Goal: Transaction & Acquisition: Download file/media

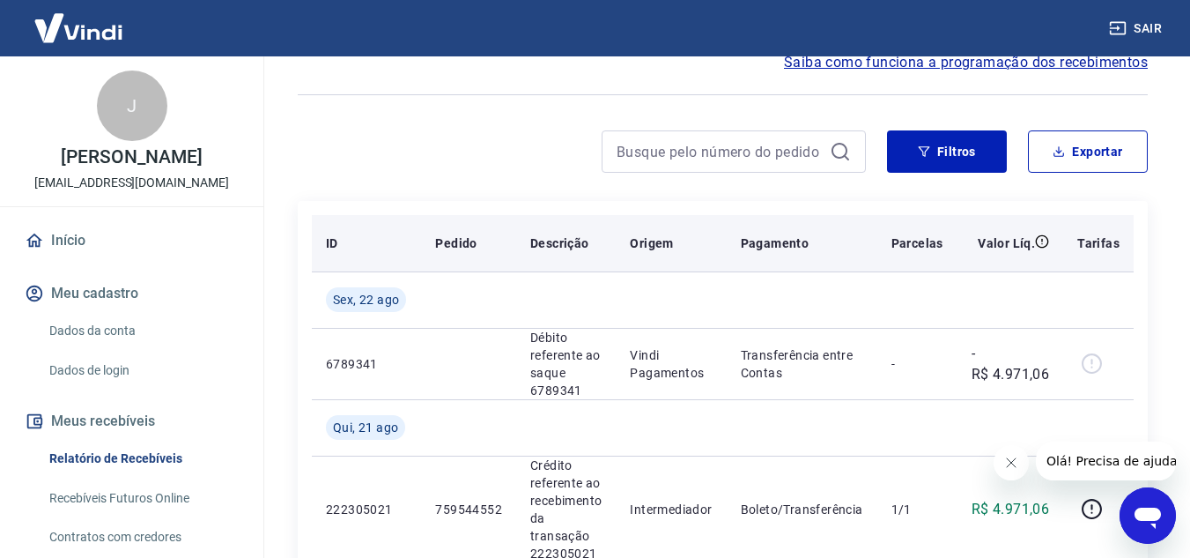
scroll to position [264, 0]
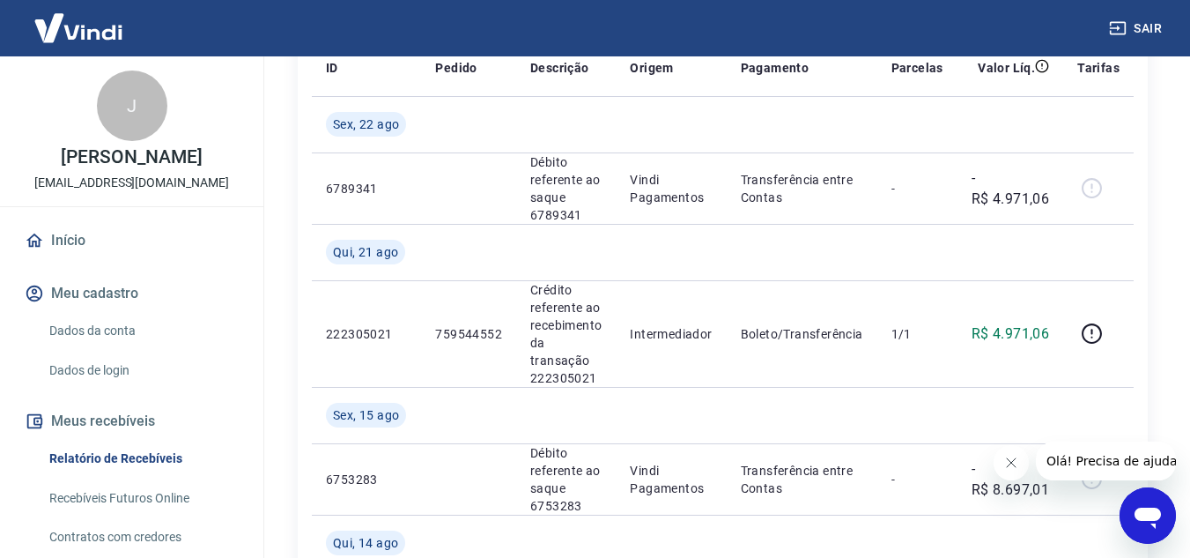
click at [1009, 461] on icon "Fechar mensagem da empresa" at bounding box center [1010, 462] width 9 height 9
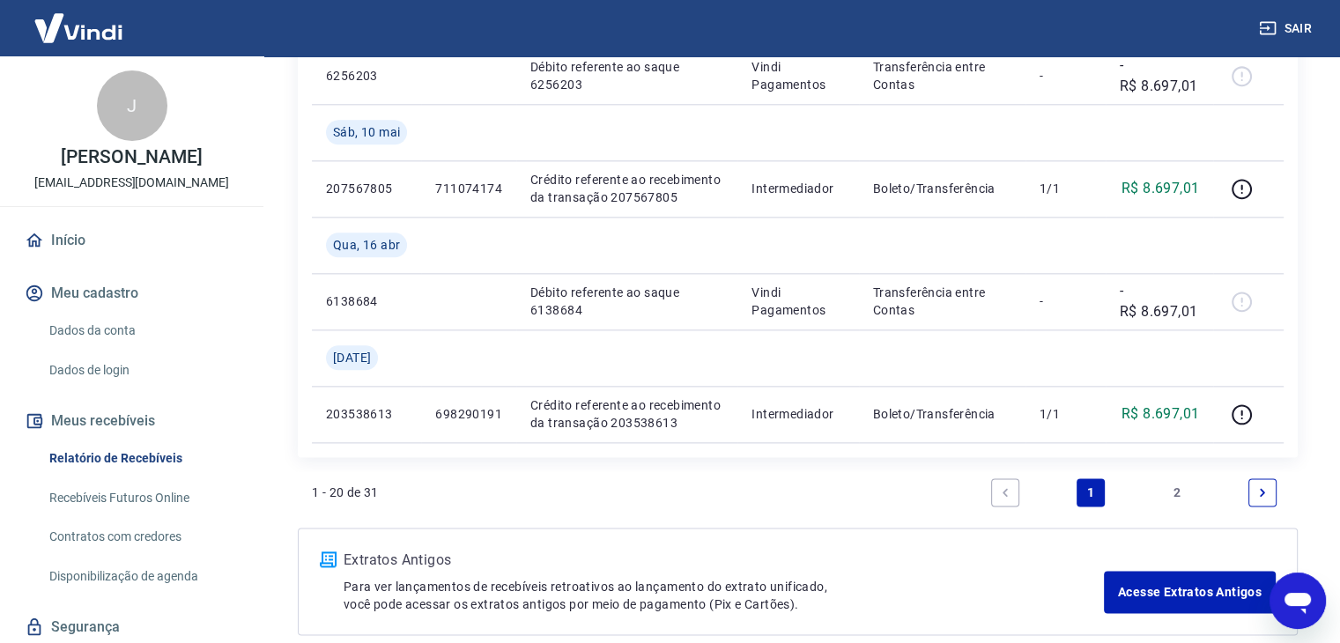
scroll to position [2205, 0]
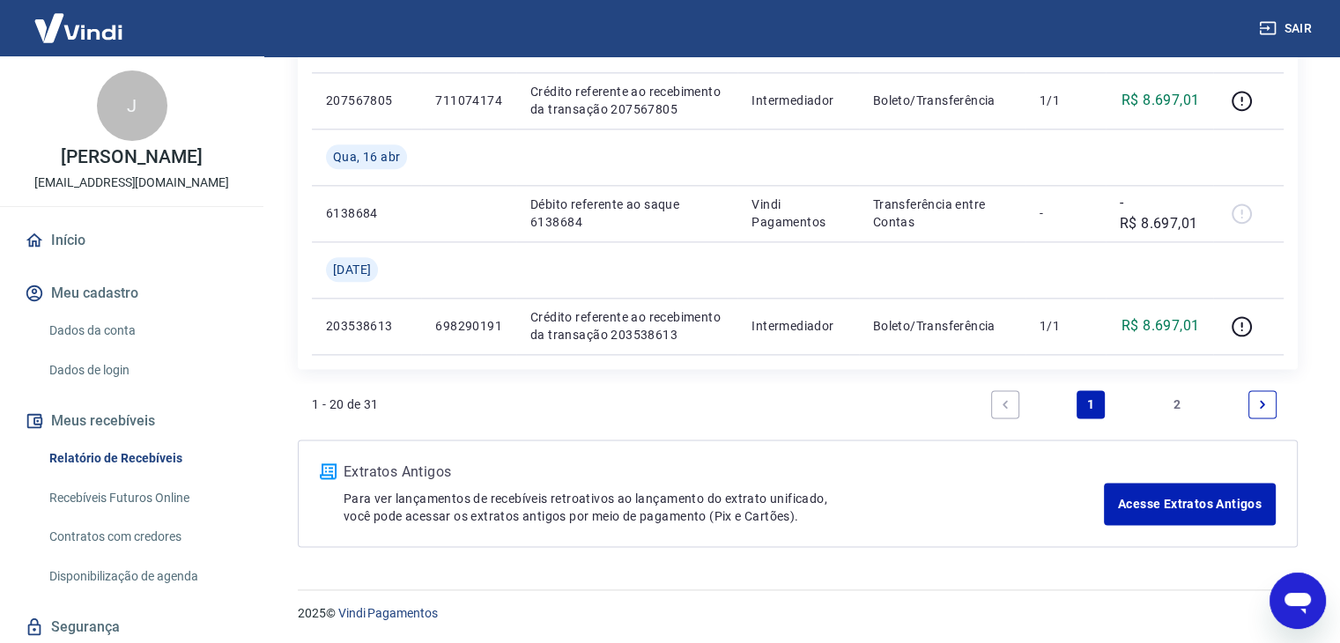
click at [1177, 406] on link "2" at bounding box center [1177, 404] width 28 height 28
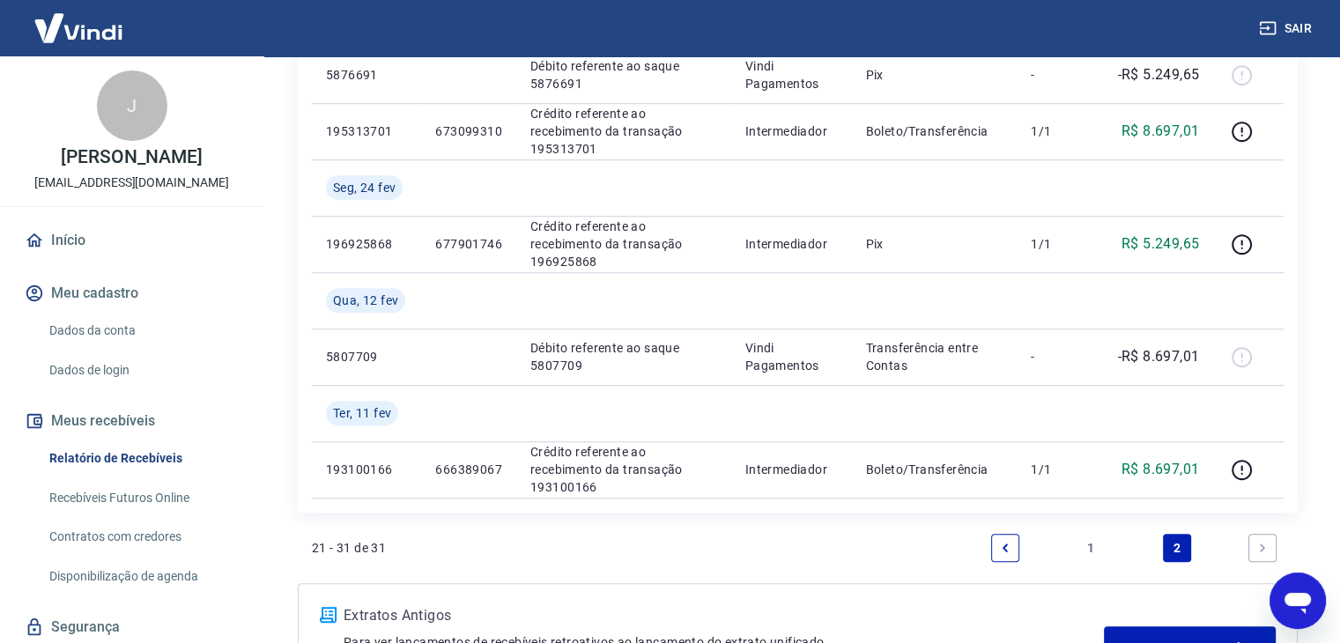
scroll to position [1134, 0]
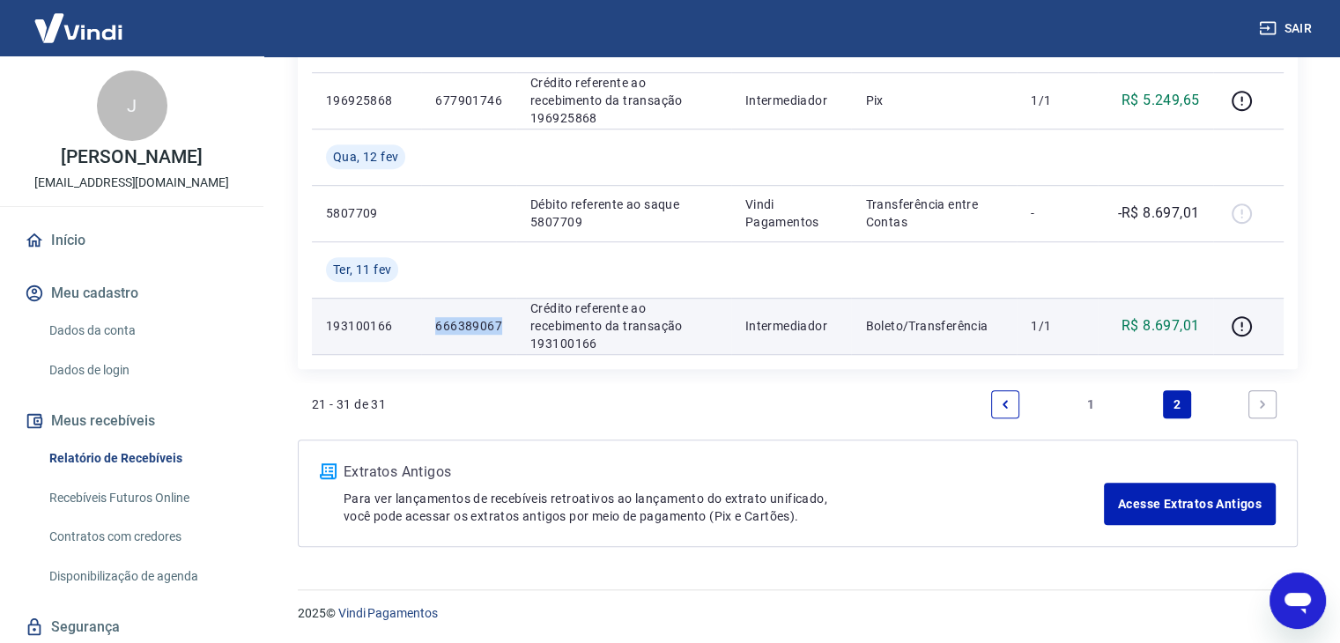
drag, startPoint x: 479, startPoint y: 324, endPoint x: 432, endPoint y: 324, distance: 46.7
click at [432, 324] on td "666389067" at bounding box center [468, 326] width 95 height 56
click at [460, 322] on p "666389067" at bounding box center [468, 326] width 67 height 18
drag, startPoint x: 499, startPoint y: 325, endPoint x: 421, endPoint y: 325, distance: 78.4
click at [421, 325] on tr "193100166 666389067 Crédito referente ao recebimento da transação 193100166 Int…" at bounding box center [798, 326] width 972 height 56
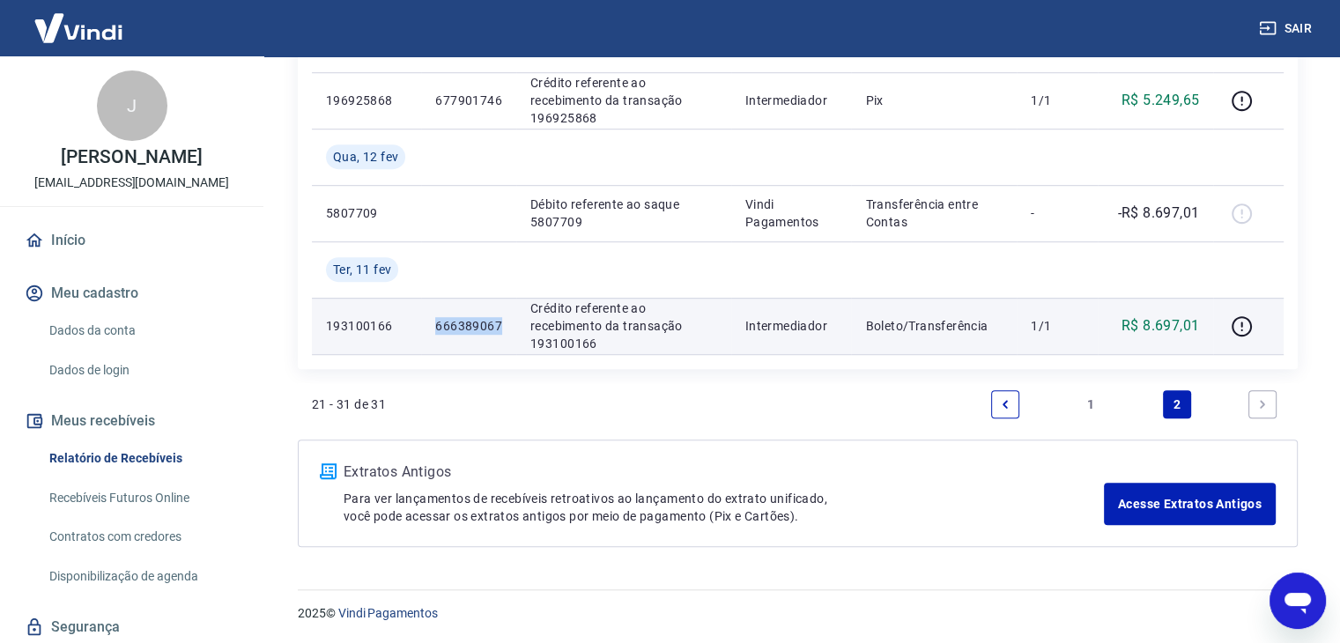
copy tr "666389067"
drag, startPoint x: 328, startPoint y: 325, endPoint x: 391, endPoint y: 329, distance: 63.5
click at [391, 329] on p "193100166" at bounding box center [366, 326] width 81 height 18
copy p "193100166"
drag, startPoint x: 1196, startPoint y: 329, endPoint x: 1160, endPoint y: 322, distance: 36.8
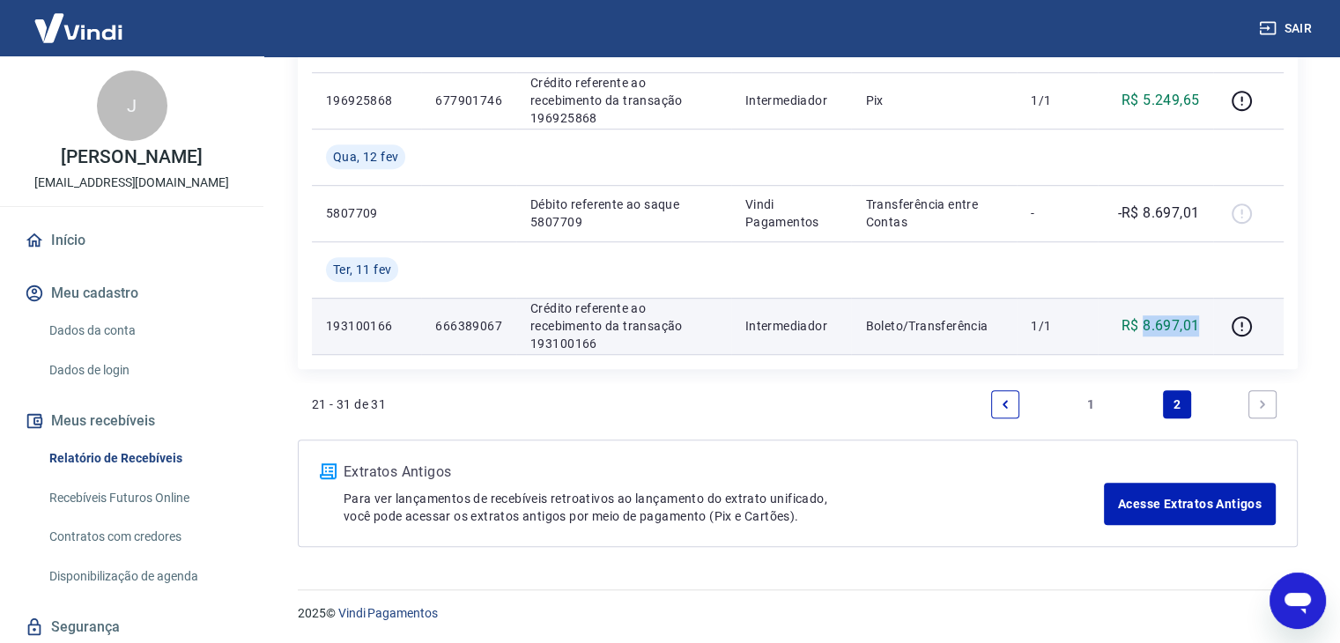
click at [1145, 322] on td "R$ 8.697,01" at bounding box center [1156, 326] width 116 height 56
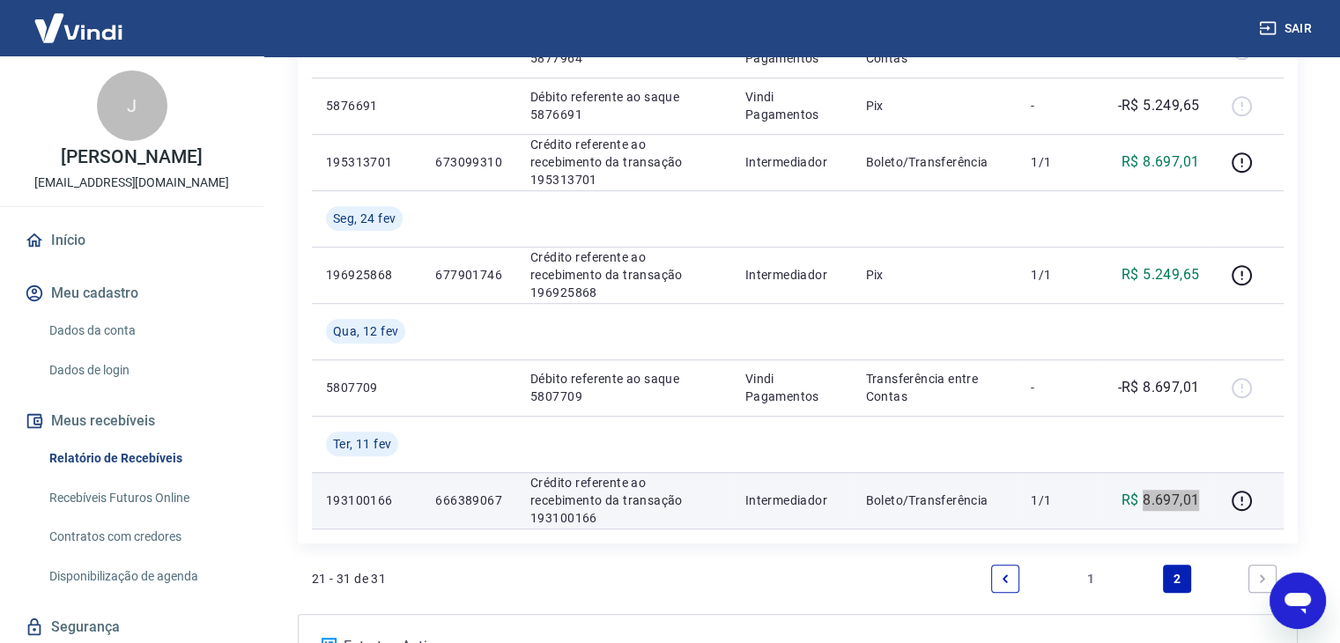
scroll to position [957, 0]
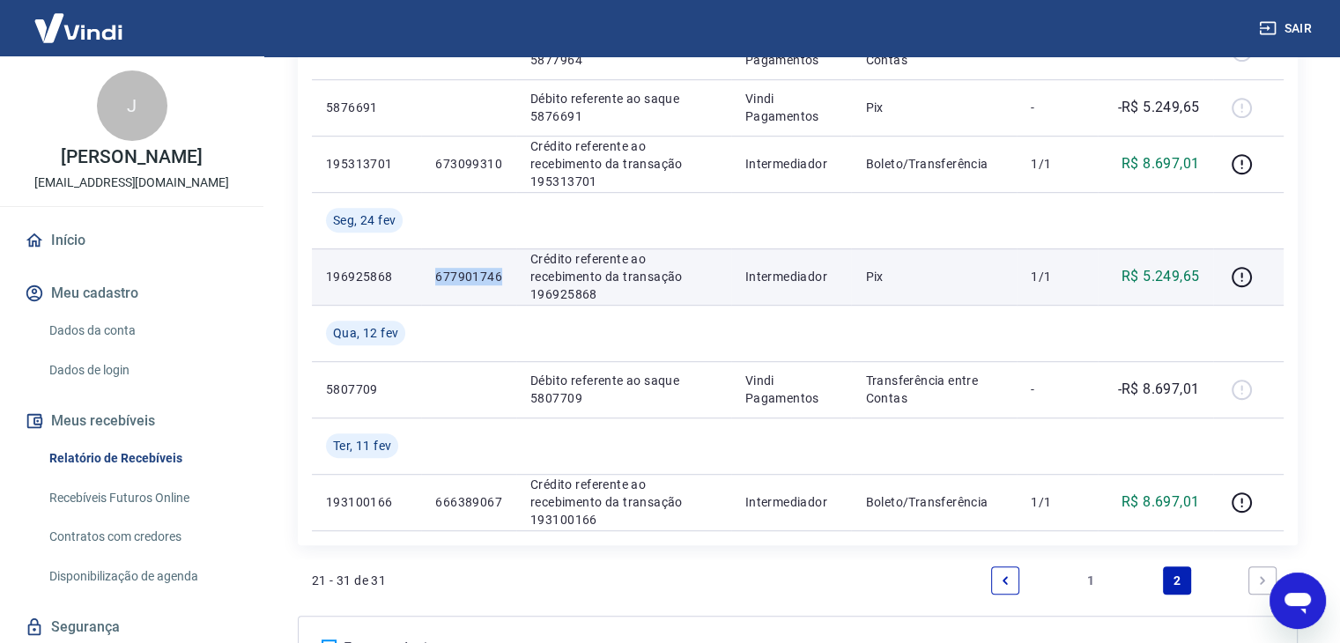
drag, startPoint x: 504, startPoint y: 278, endPoint x: 437, endPoint y: 279, distance: 66.9
click at [437, 279] on td "677901746" at bounding box center [468, 276] width 95 height 56
copy p "677901746"
click at [469, 279] on p "677901746" at bounding box center [468, 277] width 67 height 18
drag, startPoint x: 503, startPoint y: 278, endPoint x: 434, endPoint y: 276, distance: 68.8
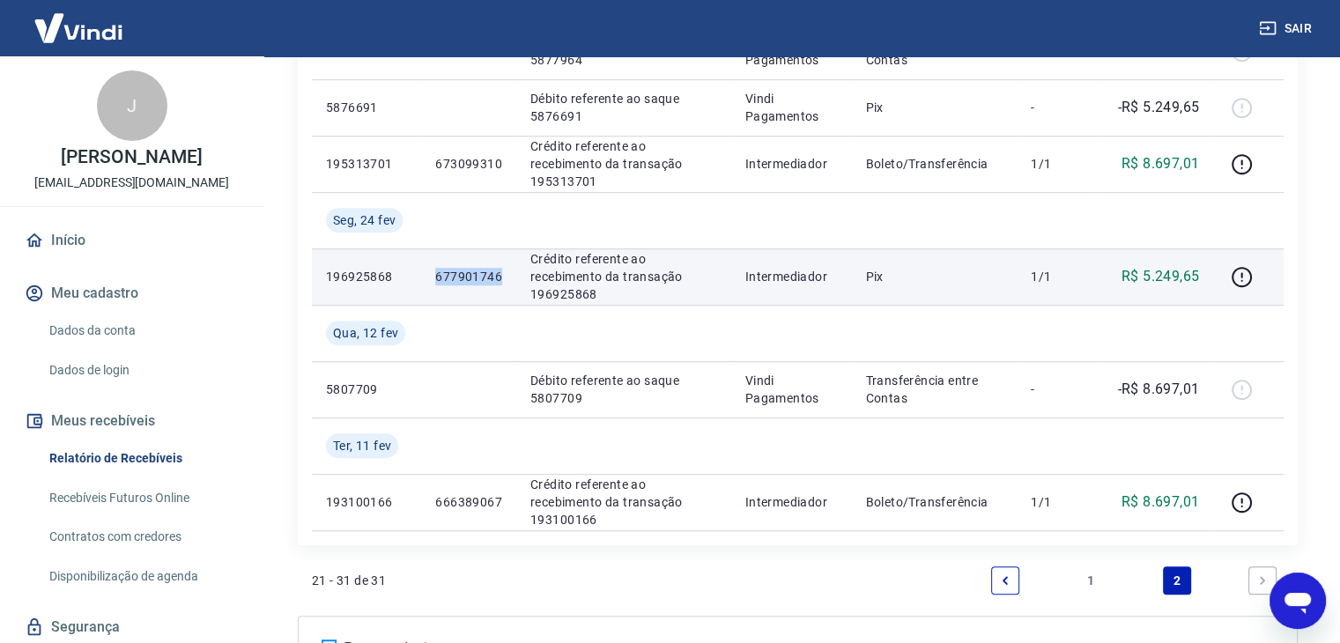
click at [434, 276] on td "677901746" at bounding box center [468, 276] width 95 height 56
copy p "677901746"
drag, startPoint x: 500, startPoint y: 313, endPoint x: 503, endPoint y: 303, distance: 10.0
click at [500, 313] on td at bounding box center [468, 333] width 95 height 56
drag, startPoint x: 492, startPoint y: 283, endPoint x: 437, endPoint y: 281, distance: 55.5
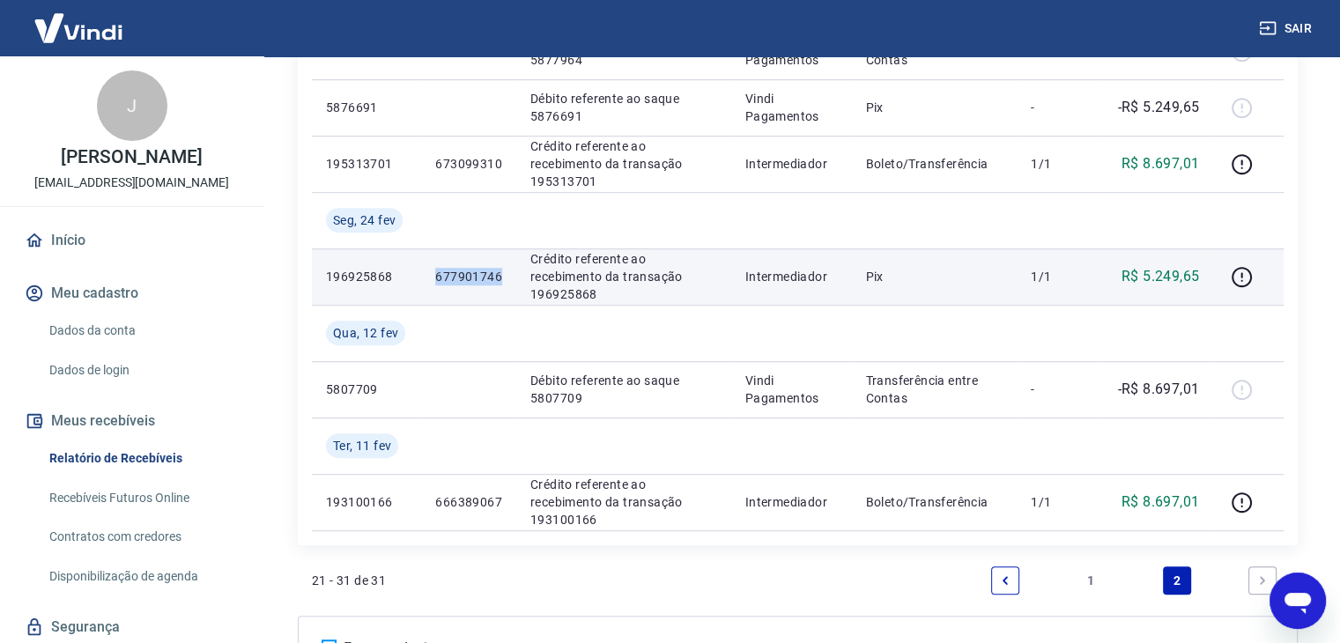
click at [437, 281] on p "677901746" at bounding box center [468, 277] width 67 height 18
copy p "677901746"
drag, startPoint x: 338, startPoint y: 279, endPoint x: 352, endPoint y: 273, distance: 15.4
click at [319, 278] on td "196925868" at bounding box center [366, 276] width 109 height 56
copy p "196925868"
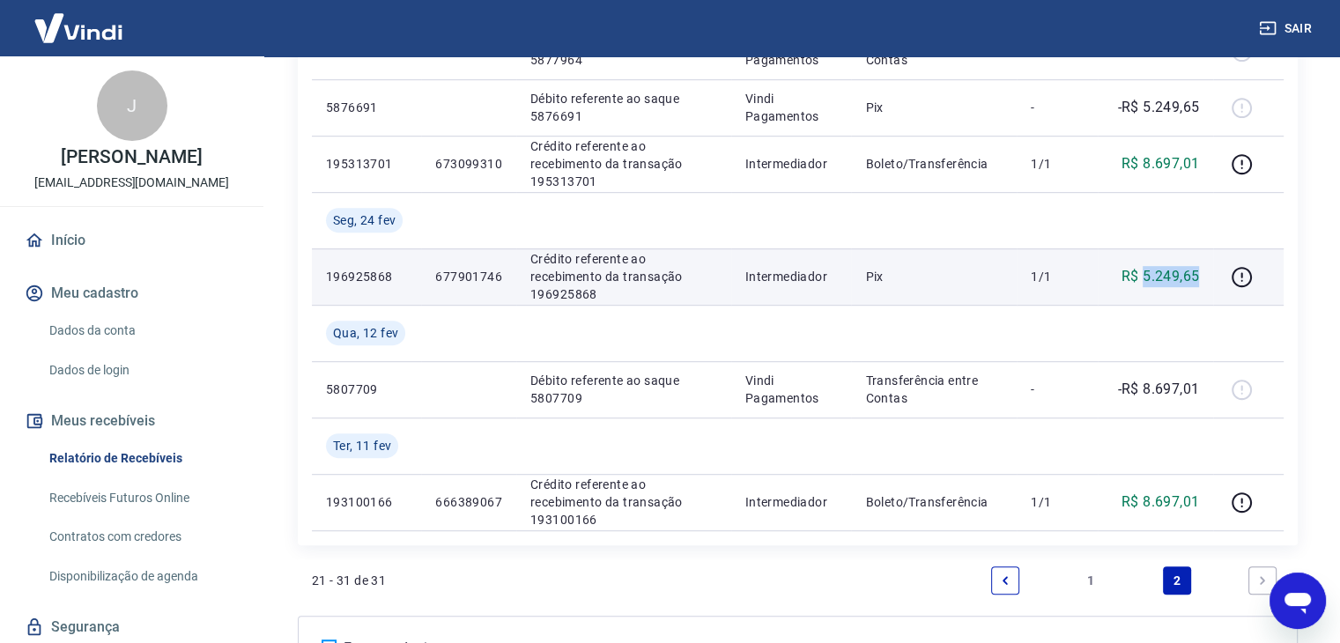
drag, startPoint x: 1203, startPoint y: 282, endPoint x: 1145, endPoint y: 279, distance: 58.2
click at [1145, 279] on td "R$ 5.249,65" at bounding box center [1156, 276] width 116 height 56
copy p "5.249,65"
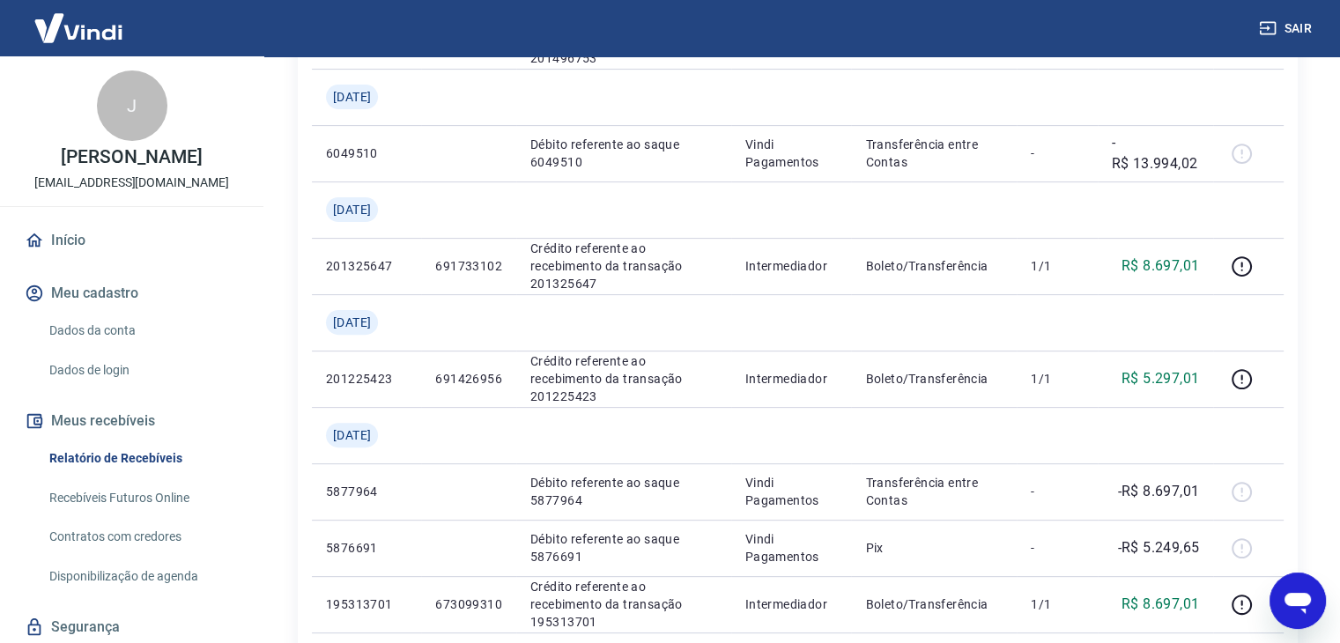
scroll to position [77, 0]
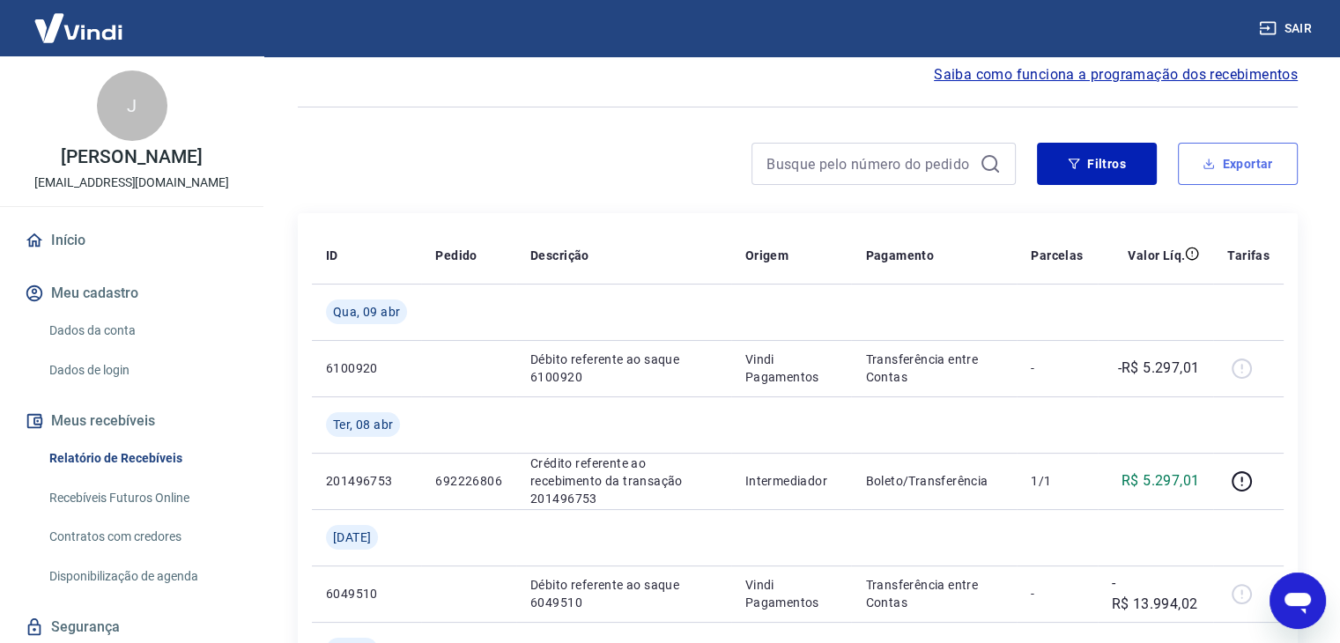
click at [1202, 166] on button "Exportar" at bounding box center [1238, 164] width 120 height 42
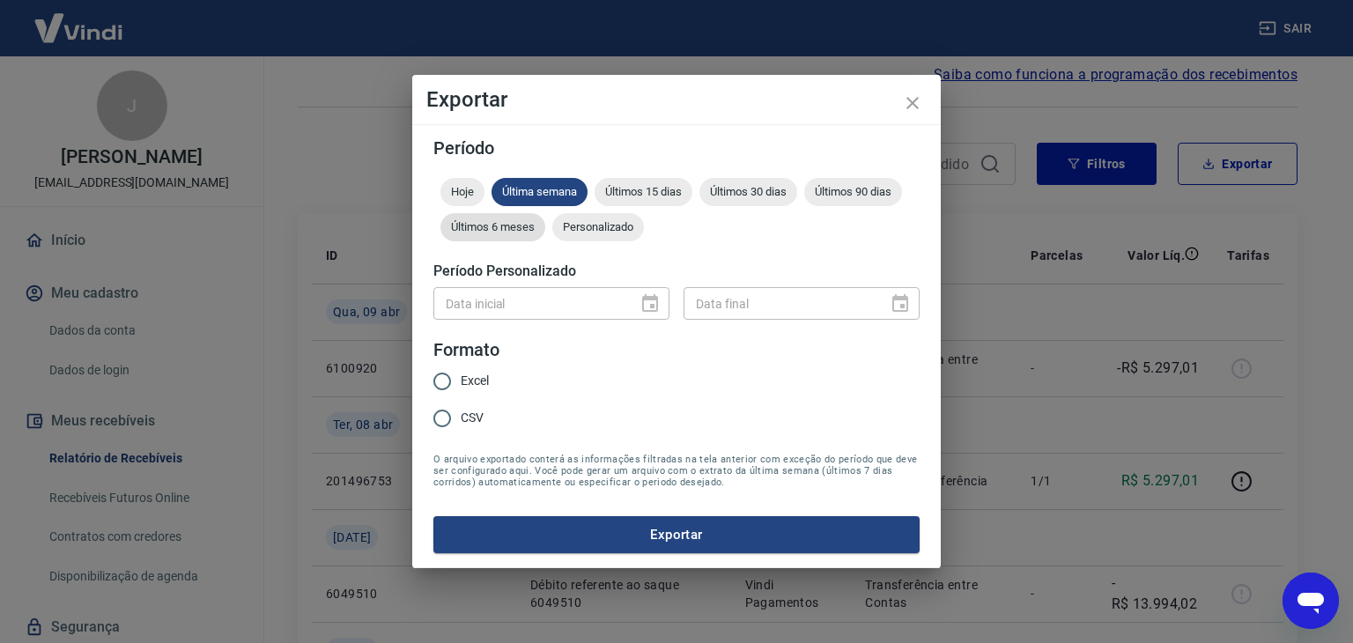
click at [528, 230] on span "Últimos 6 meses" at bounding box center [492, 226] width 105 height 13
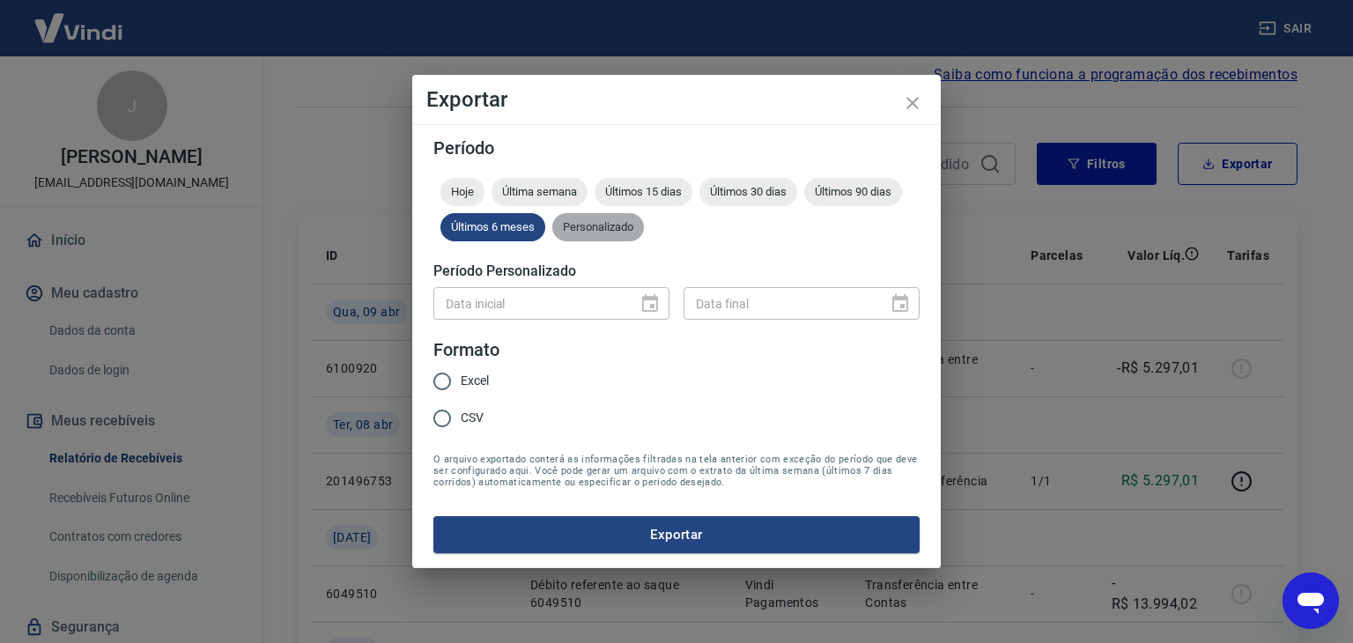
click at [624, 223] on span "Personalizado" at bounding box center [598, 226] width 92 height 13
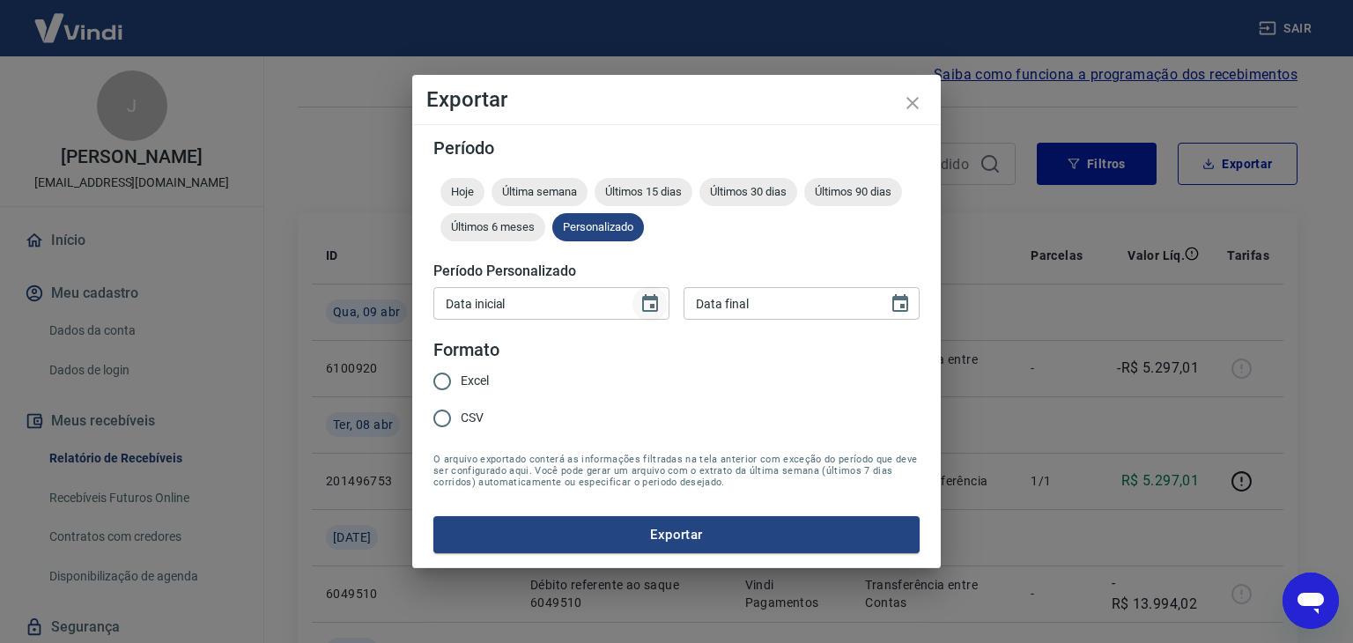
click at [653, 307] on icon "Choose date" at bounding box center [650, 303] width 16 height 18
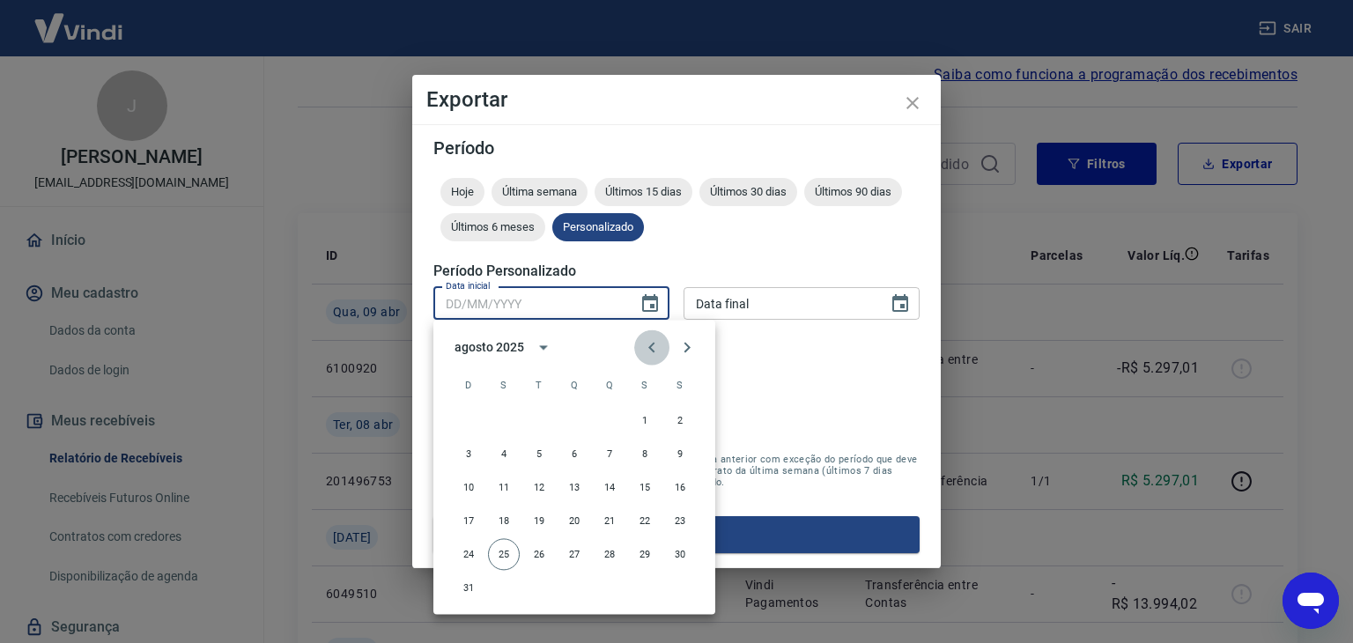
click at [651, 345] on icon "Previous month" at bounding box center [651, 347] width 6 height 11
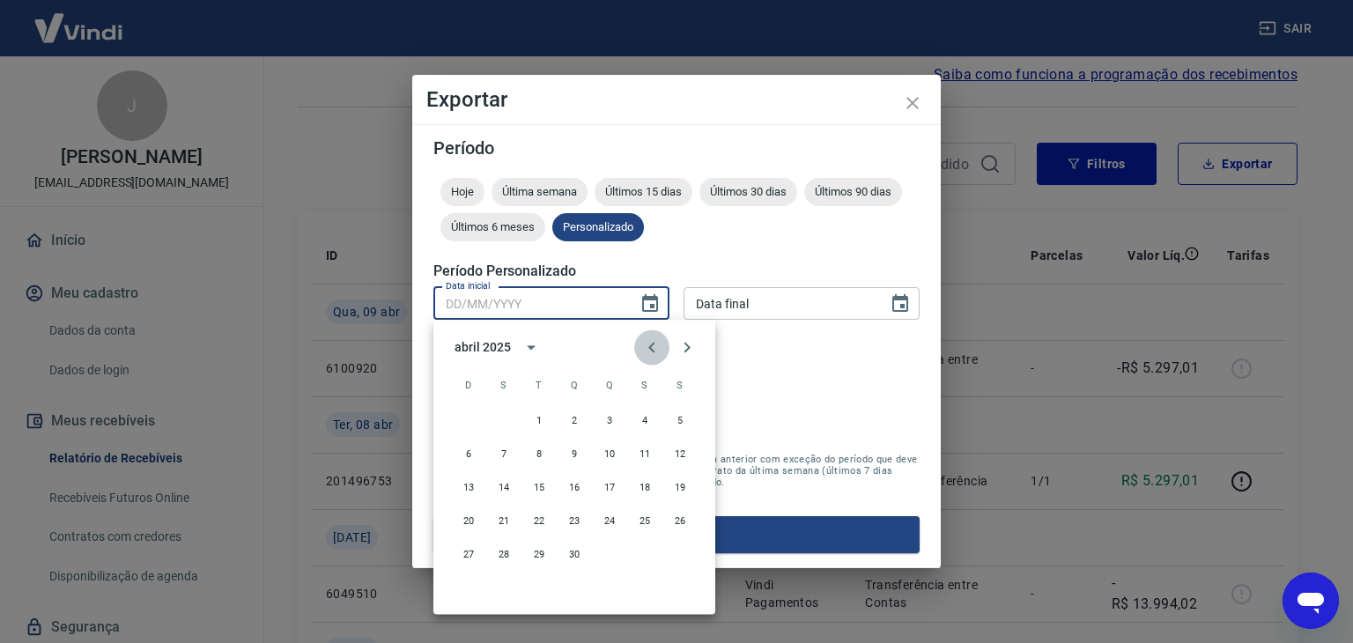
click at [651, 345] on icon "Previous month" at bounding box center [651, 347] width 6 height 11
click at [573, 417] on button "1" at bounding box center [574, 420] width 32 height 32
type input "[DATE]"
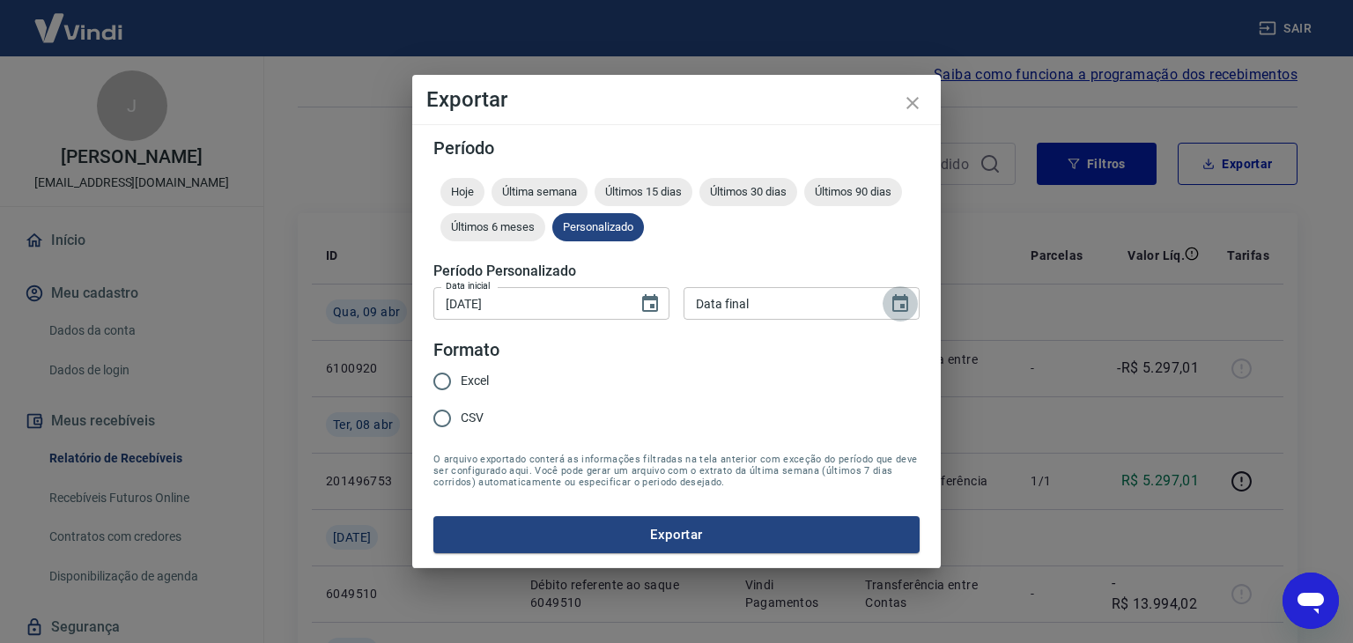
click at [902, 302] on icon "Choose date" at bounding box center [900, 303] width 21 height 21
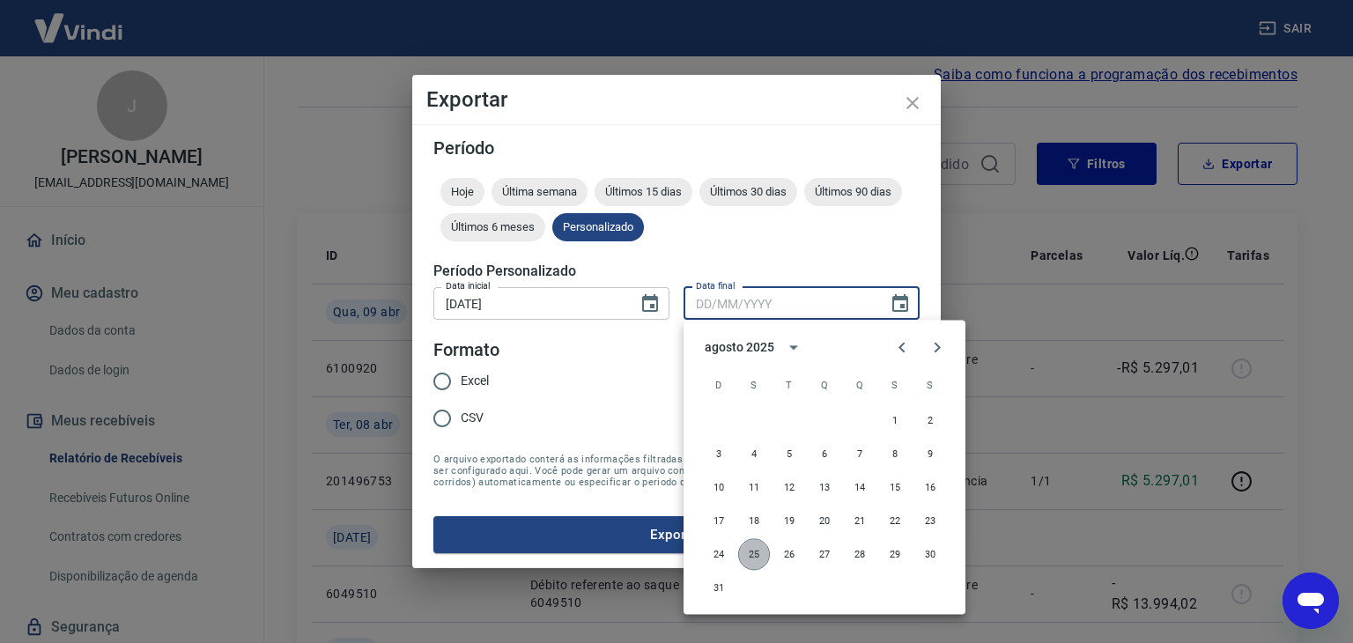
click at [758, 556] on button "25" at bounding box center [754, 554] width 32 height 32
type input "[DATE]"
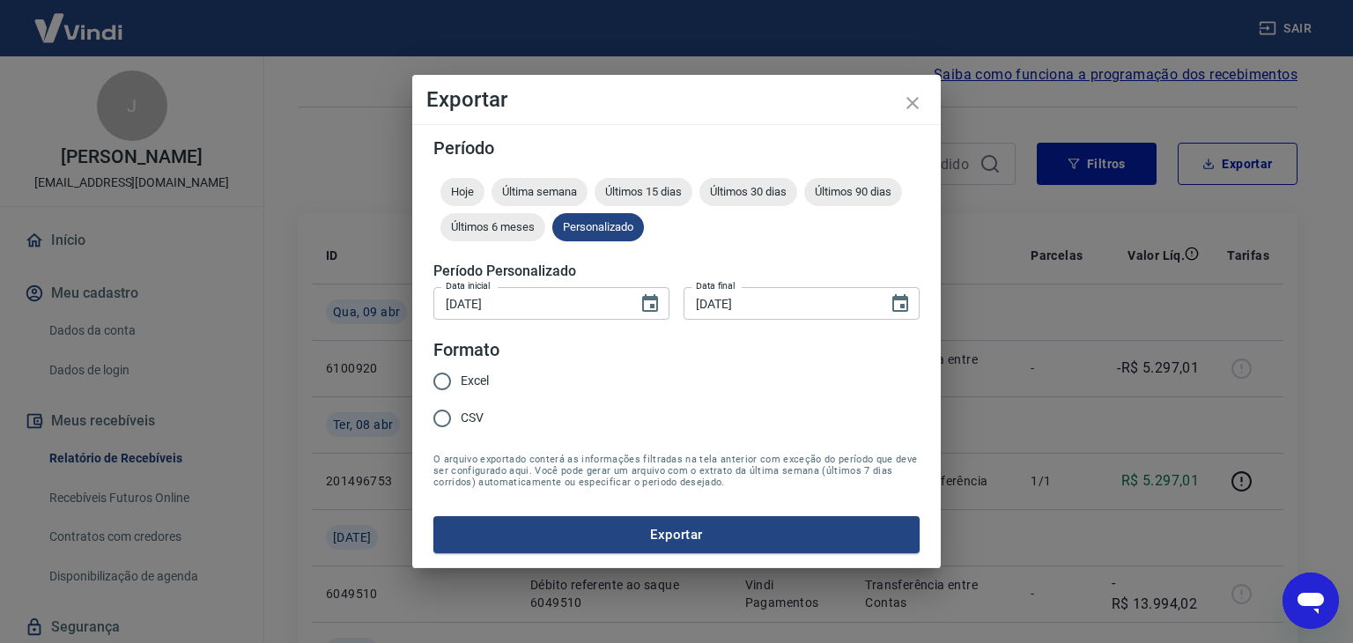
click at [468, 374] on span "Excel" at bounding box center [475, 381] width 28 height 18
click at [461, 374] on input "Excel" at bounding box center [442, 381] width 37 height 37
radio input "true"
click at [694, 533] on button "Exportar" at bounding box center [676, 534] width 486 height 37
